Goal: Task Accomplishment & Management: Manage account settings

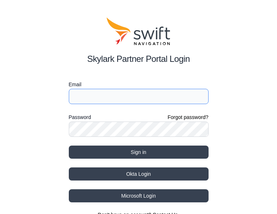
click at [101, 95] on input "Email" at bounding box center [139, 96] width 140 height 15
type input "[EMAIL_ADDRESS][PERSON_NAME][DOMAIN_NAME]"
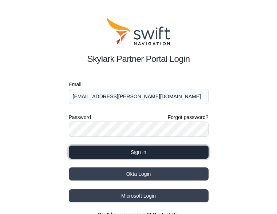
click at [159, 152] on button "Sign in" at bounding box center [139, 152] width 140 height 13
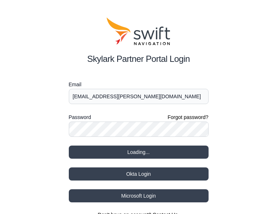
select select
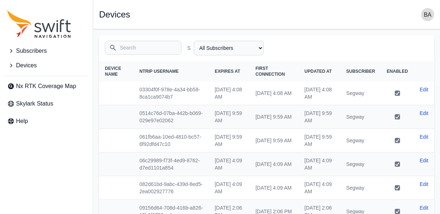
click at [27, 55] on span "Subscribers" at bounding box center [31, 51] width 31 height 9
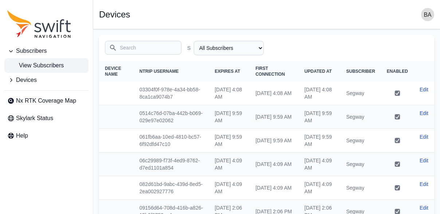
click at [32, 66] on span "View Subscribers" at bounding box center [35, 65] width 56 height 9
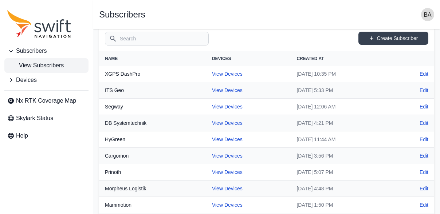
scroll to position [55, 0]
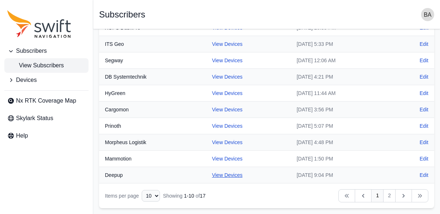
click at [220, 176] on link "View Devices" at bounding box center [227, 175] width 31 height 6
select select "7b935e3f-0643-46c8-a04f-ff7d1cb906a2"
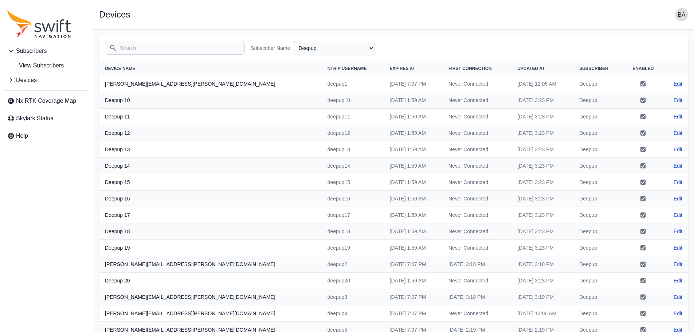
click at [282, 82] on link "Edit" at bounding box center [678, 83] width 9 height 7
select select "7b935e3f-0643-46c8-a04f-ff7d1cb906a2"
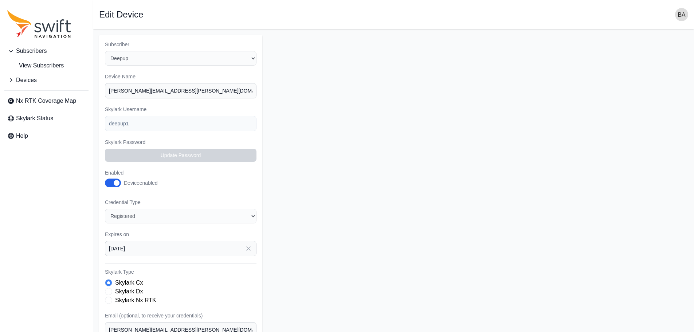
select select "7b935e3f-0643-46c8-a04f-ff7d1cb906a2"
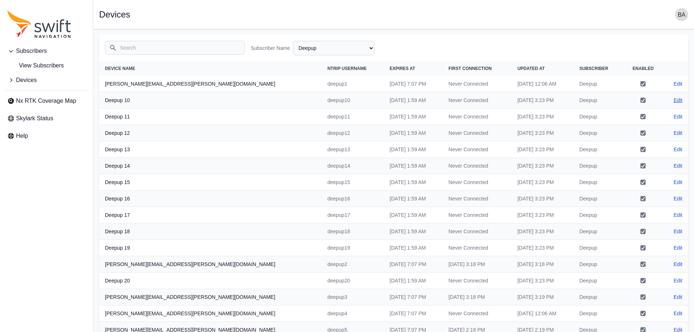
click at [282, 103] on link "Edit" at bounding box center [678, 100] width 9 height 7
select select "7b935e3f-0643-46c8-a04f-ff7d1cb906a2"
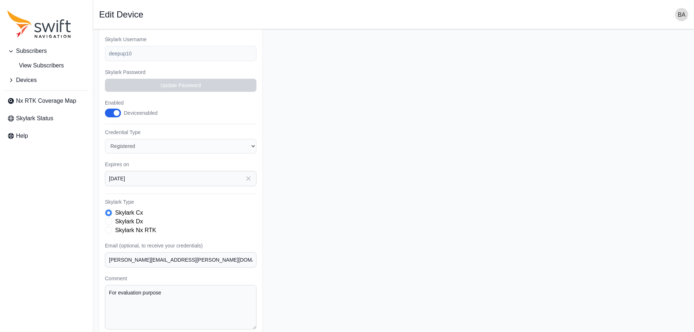
scroll to position [86, 0]
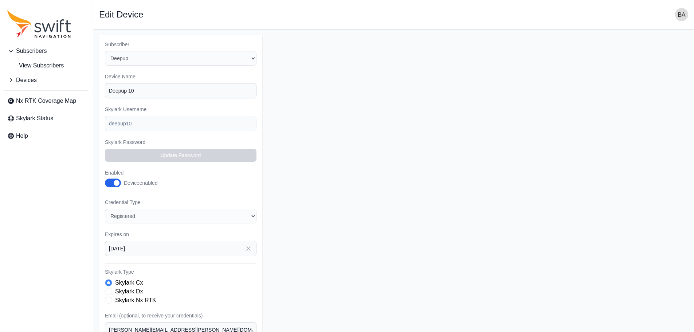
select select "7b935e3f-0643-46c8-a04f-ff7d1cb906a2"
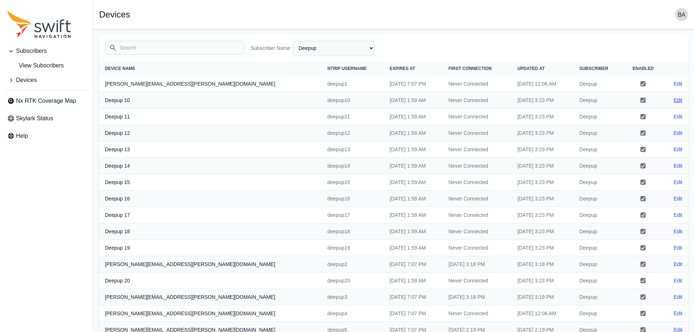
click at [282, 99] on link "Edit" at bounding box center [678, 100] width 9 height 7
select select "7b935e3f-0643-46c8-a04f-ff7d1cb906a2"
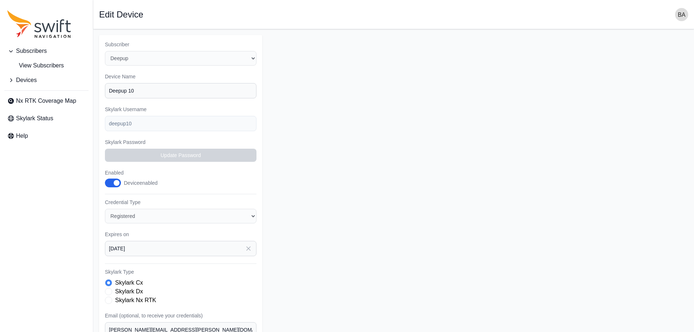
select select "7b935e3f-0643-46c8-a04f-ff7d1cb906a2"
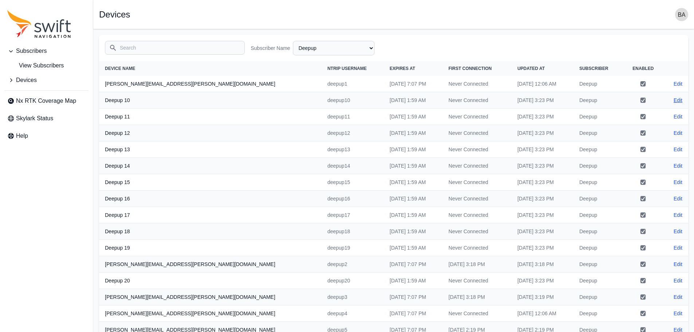
click at [282, 99] on link "Edit" at bounding box center [678, 100] width 9 height 7
select select "7b935e3f-0643-46c8-a04f-ff7d1cb906a2"
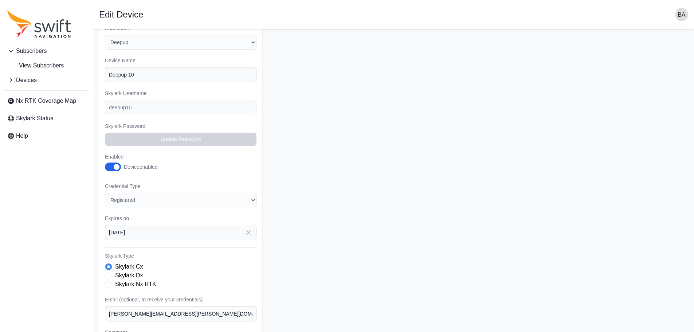
scroll to position [86, 0]
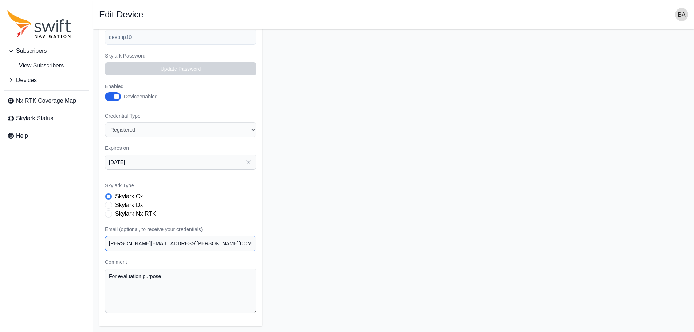
drag, startPoint x: 185, startPoint y: 244, endPoint x: 57, endPoint y: 254, distance: 128.2
click at [57, 214] on div "Subscribers View Subscribers Devices Nx RTK Coverage Map Skylark Status Help Op…" at bounding box center [347, 137] width 694 height 389
click at [27, 79] on span "Devices" at bounding box center [26, 80] width 21 height 9
click at [30, 74] on button "Devices" at bounding box center [46, 80] width 84 height 15
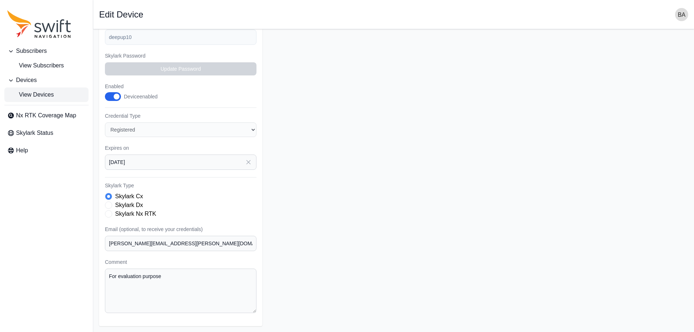
click at [36, 93] on span "View Devices" at bounding box center [30, 94] width 47 height 9
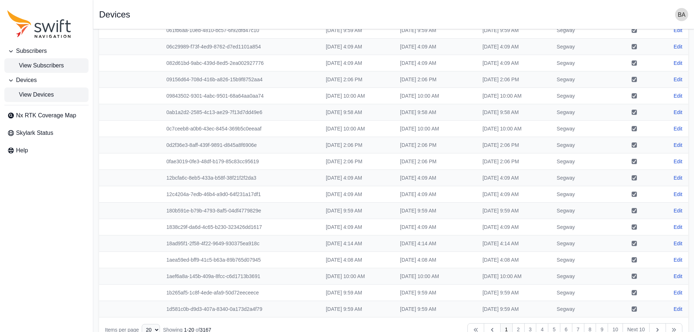
click at [15, 71] on link "View Subscribers" at bounding box center [46, 65] width 84 height 15
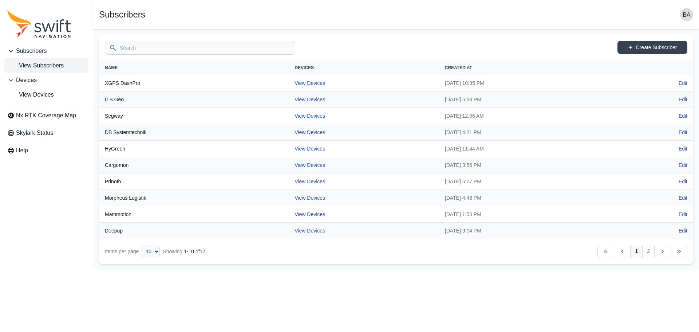
click at [282, 214] on link "View Devices" at bounding box center [310, 231] width 31 height 6
select select "7b935e3f-0643-46c8-a04f-ff7d1cb906a2"
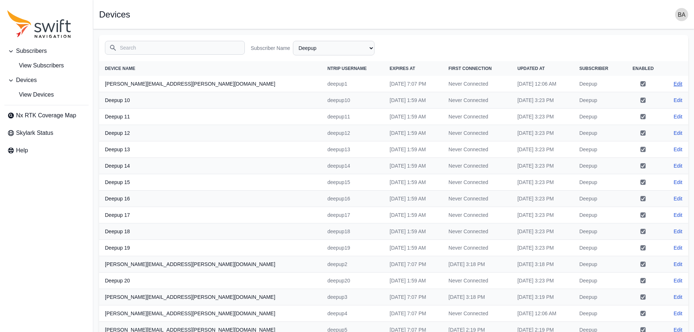
click at [282, 83] on link "Edit" at bounding box center [678, 83] width 9 height 7
select select "7b935e3f-0643-46c8-a04f-ff7d1cb906a2"
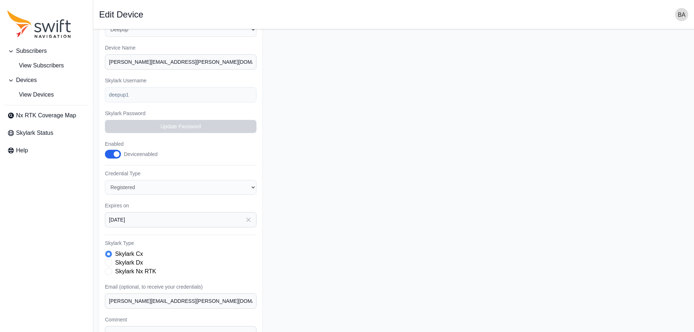
scroll to position [86, 0]
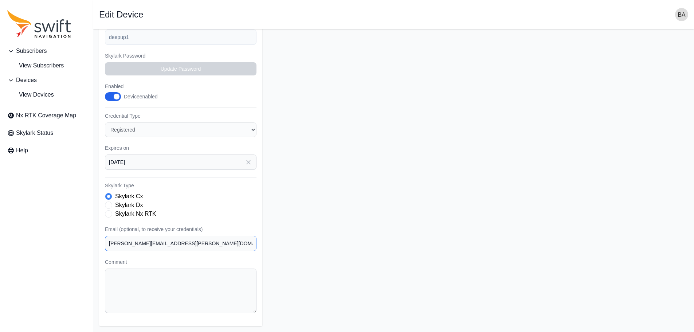
drag, startPoint x: 184, startPoint y: 243, endPoint x: 49, endPoint y: 245, distance: 134.8
click at [49, 214] on div "Subscribers View Subscribers Devices View Devices Nx RTK Coverage Map Skylark S…" at bounding box center [347, 137] width 694 height 389
paste input "[PERSON_NAME].[PERSON_NAME]"
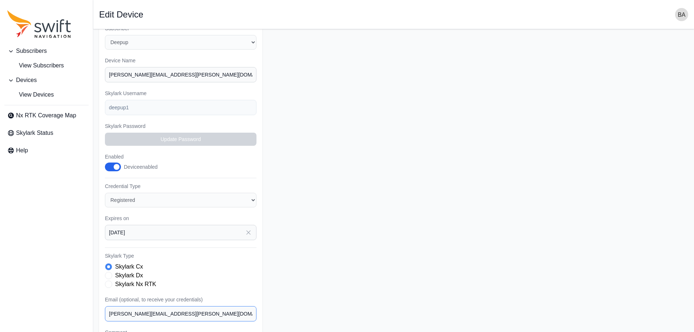
scroll to position [0, 0]
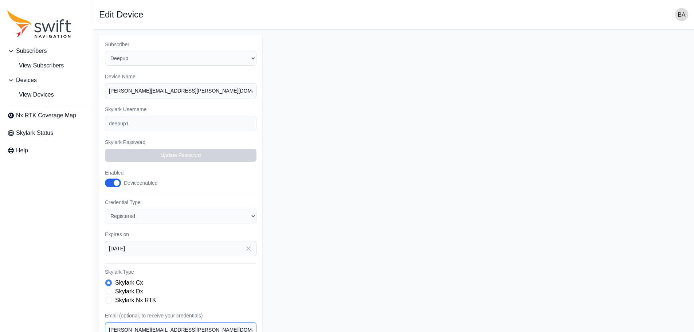
type input "[PERSON_NAME][EMAIL_ADDRESS][PERSON_NAME][DOMAIN_NAME]"
click at [72, 122] on div "Subscribers View Subscribers Devices View Devices Nx RTK Coverage Map Skylark S…" at bounding box center [347, 223] width 694 height 389
drag, startPoint x: 211, startPoint y: 95, endPoint x: 43, endPoint y: 95, distance: 167.9
click at [43, 95] on div "Subscribers View Subscribers Devices View Devices Nx RTK Coverage Map Skylark S…" at bounding box center [347, 223] width 694 height 389
paste input "deepup1"
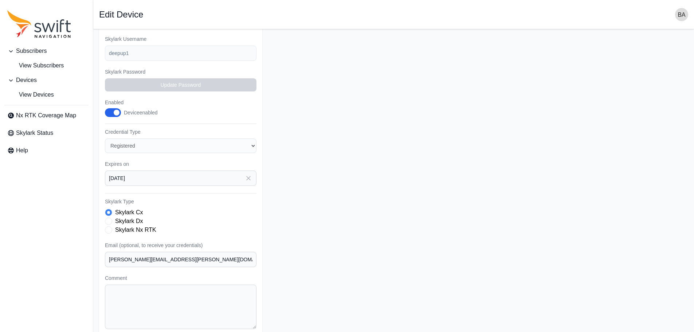
scroll to position [86, 0]
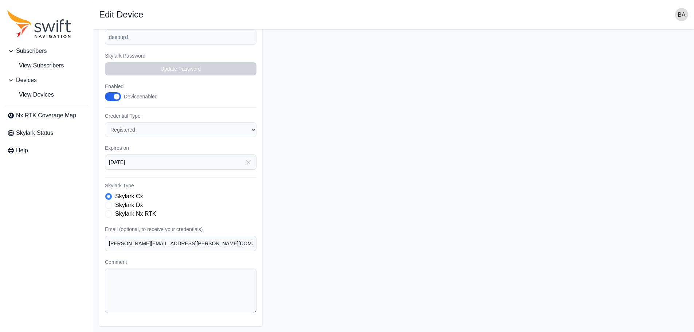
type input "deepup1"
click at [282, 126] on form "Subscriber Select a Subscriber Cargomon DB Systemtechnik Deepup Ecovacs Evaluat…" at bounding box center [393, 137] width 589 height 377
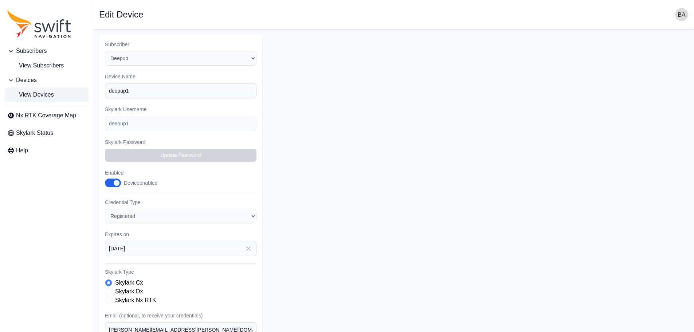
click at [43, 91] on span "View Devices" at bounding box center [30, 94] width 47 height 9
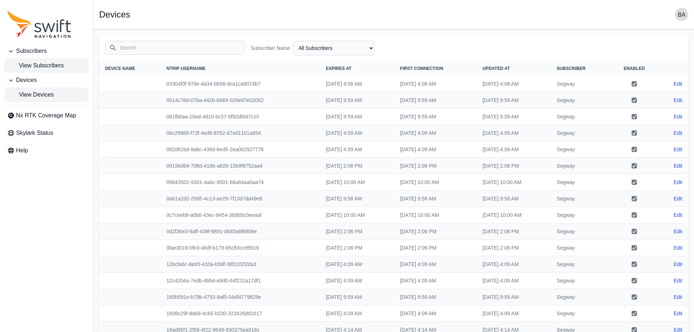
click at [35, 68] on span "View Subscribers" at bounding box center [35, 65] width 56 height 9
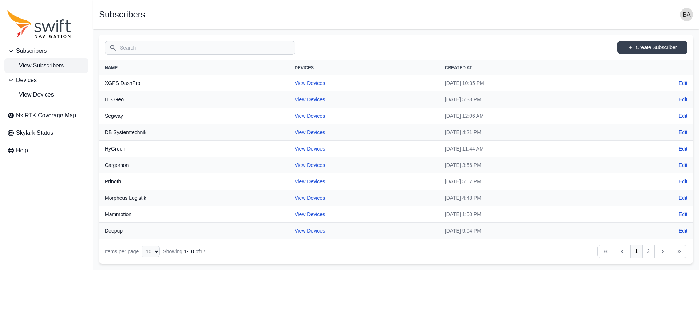
click at [282, 214] on td "View Devices" at bounding box center [364, 231] width 150 height 16
click at [282, 214] on link "View Devices" at bounding box center [310, 231] width 31 height 6
select select "7b935e3f-0643-46c8-a04f-ff7d1cb906a2"
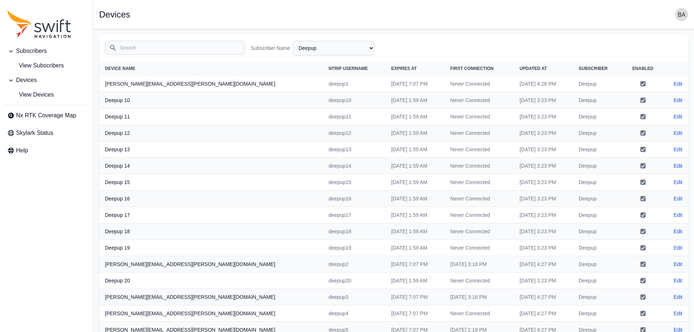
click at [37, 52] on span "Subscribers" at bounding box center [31, 51] width 31 height 9
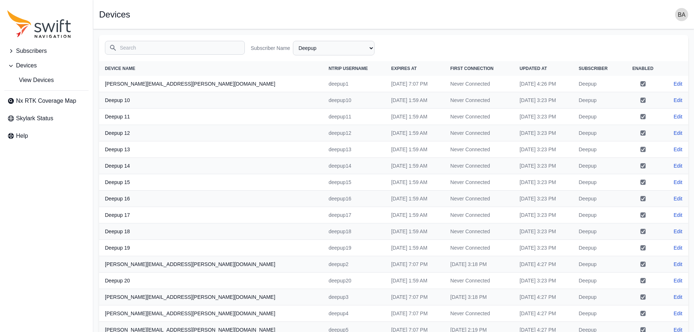
click at [12, 51] on icon "Sidenav" at bounding box center [10, 50] width 7 height 7
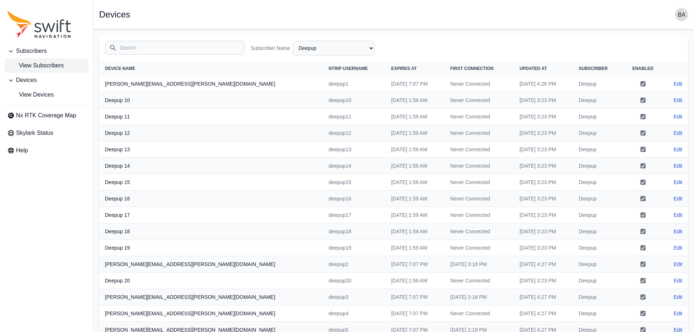
click at [27, 65] on span "View Subscribers" at bounding box center [35, 65] width 56 height 9
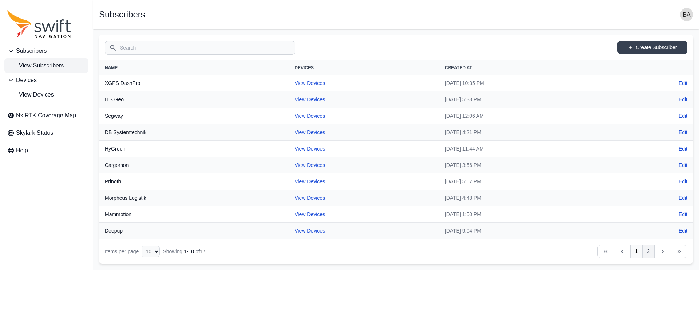
click at [282, 214] on link "2" at bounding box center [649, 251] width 12 height 13
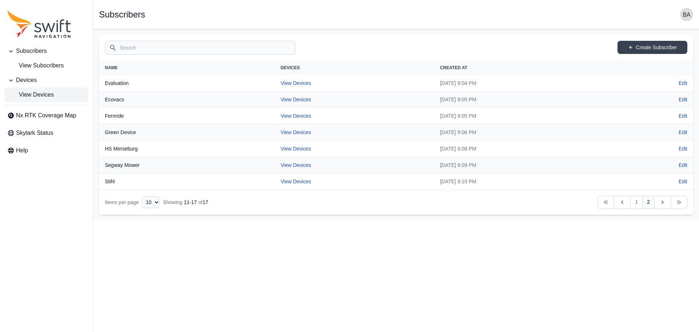
click at [28, 88] on link "View Devices" at bounding box center [46, 94] width 84 height 15
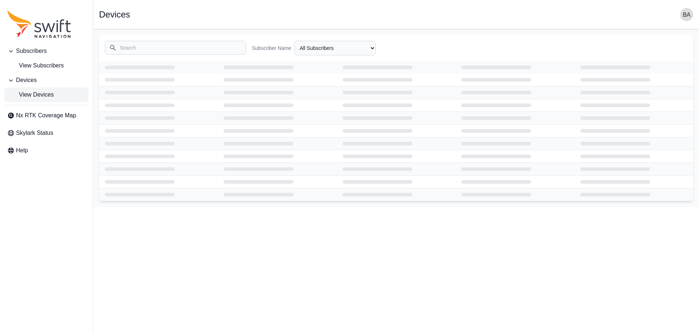
click at [40, 98] on span "View Devices" at bounding box center [30, 94] width 47 height 9
